Goal: Transaction & Acquisition: Purchase product/service

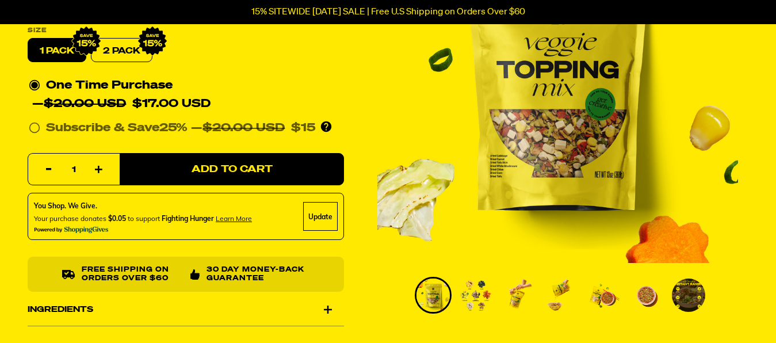
scroll to position [352, 0]
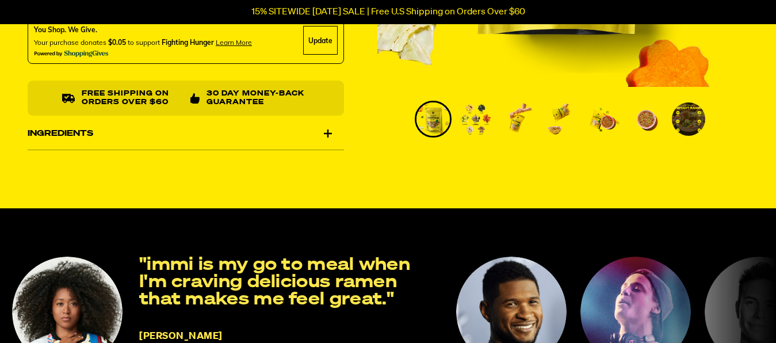
click at [324, 137] on div "Ingredients" at bounding box center [186, 133] width 316 height 32
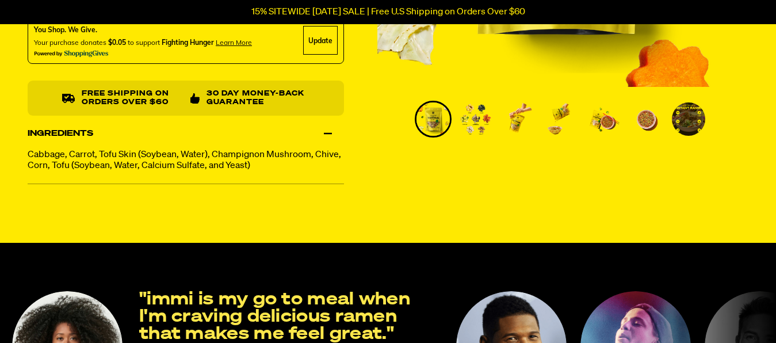
click at [477, 119] on img "Go to slide 2" at bounding box center [475, 118] width 33 height 33
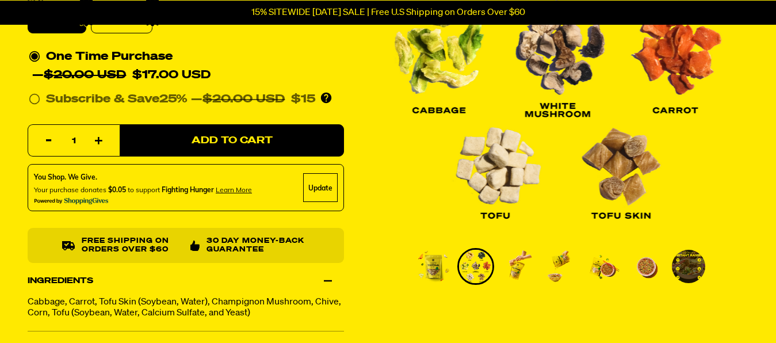
scroll to position [235, 0]
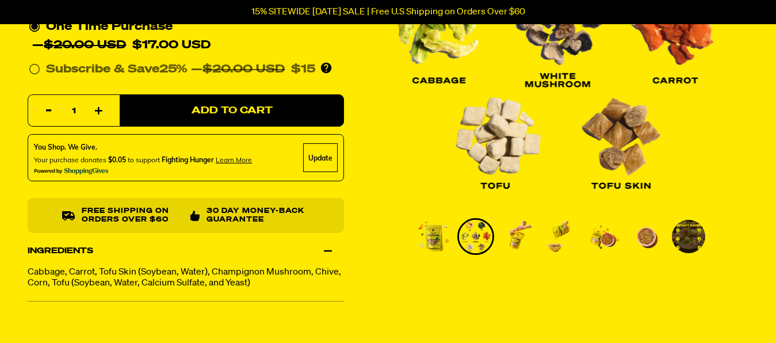
click at [561, 242] on img "Go to slide 4" at bounding box center [560, 236] width 33 height 33
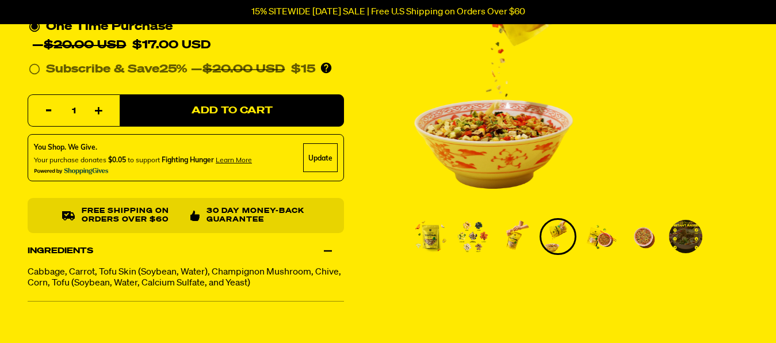
click at [595, 236] on img "Go to slide 5" at bounding box center [600, 236] width 33 height 33
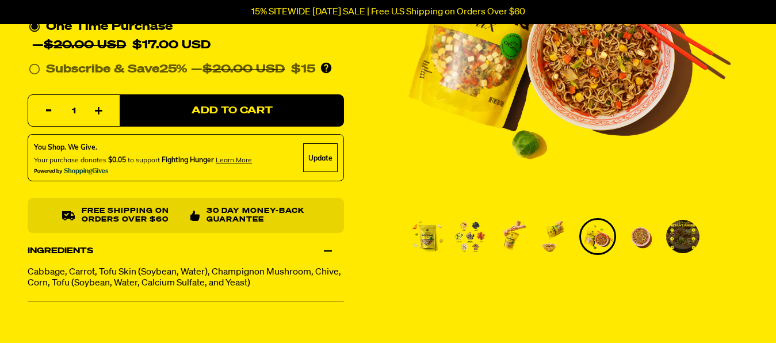
click at [680, 236] on img "Go to slide 7" at bounding box center [682, 236] width 33 height 33
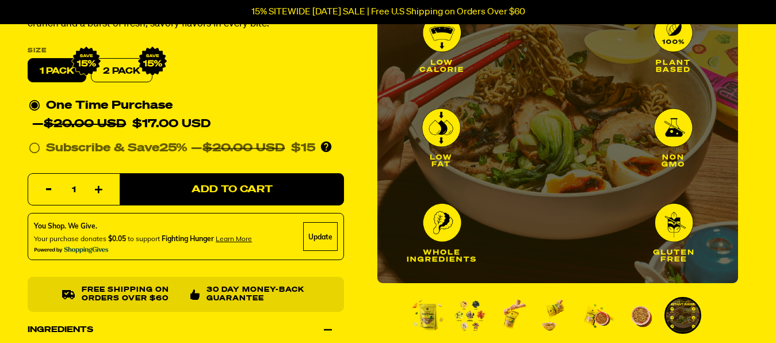
scroll to position [0, 0]
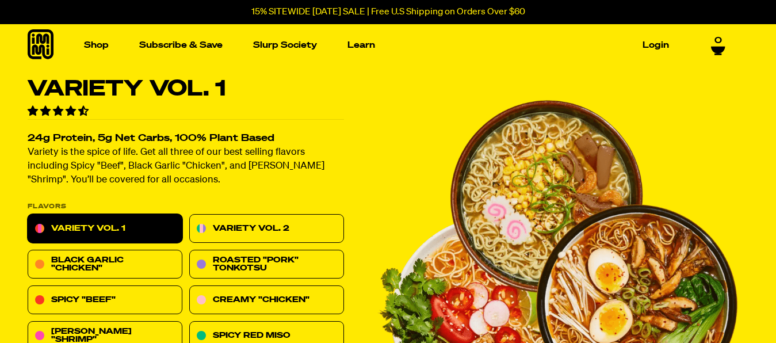
scroll to position [59, 0]
